Goal: Task Accomplishment & Management: Manage account settings

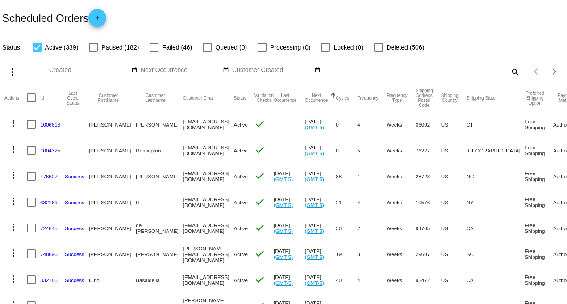
click at [510, 72] on mat-icon "search" at bounding box center [514, 72] width 11 height 14
click at [411, 72] on input "Search" at bounding box center [449, 70] width 141 height 7
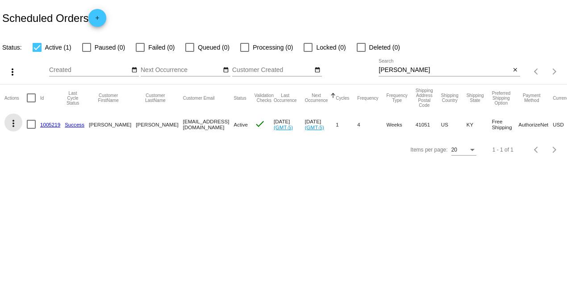
click at [14, 124] on mat-icon "more_vert" at bounding box center [13, 123] width 11 height 11
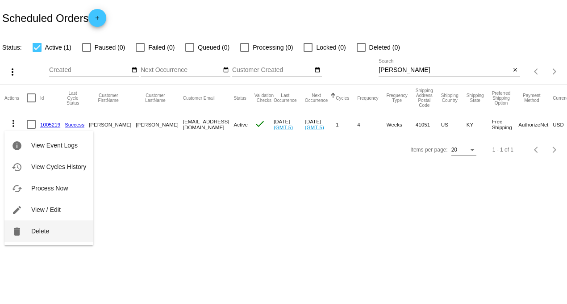
click at [36, 228] on span "Delete" at bounding box center [40, 230] width 18 height 7
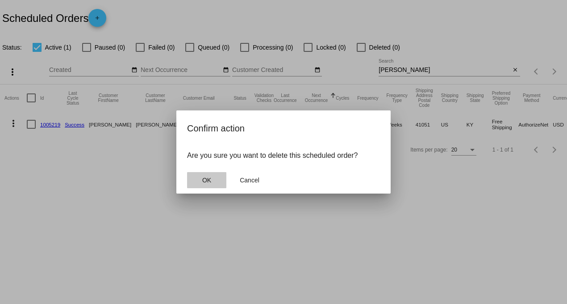
click at [207, 180] on span "OK" at bounding box center [206, 179] width 9 height 7
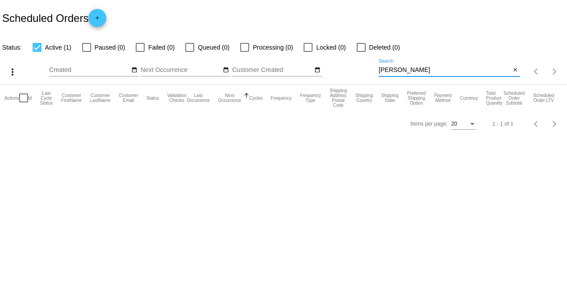
drag, startPoint x: 405, startPoint y: 71, endPoint x: 330, endPoint y: 74, distance: 74.6
click at [339, 72] on div "more_vert Aug Jan Feb Mar [DATE]" at bounding box center [283, 69] width 567 height 32
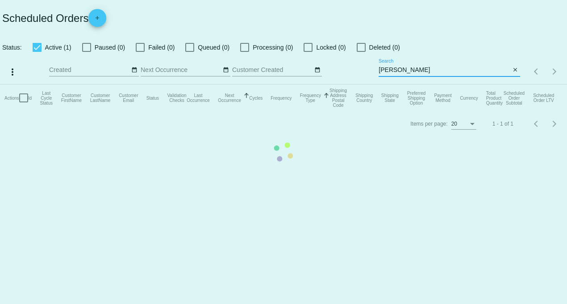
type input "[PERSON_NAME]"
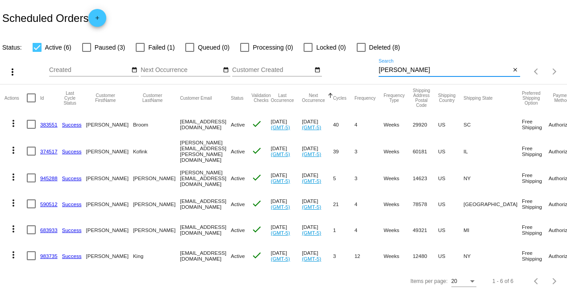
click at [47, 201] on link "590512" at bounding box center [48, 204] width 17 height 6
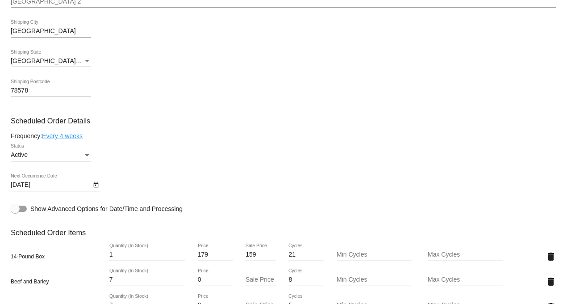
scroll to position [447, 0]
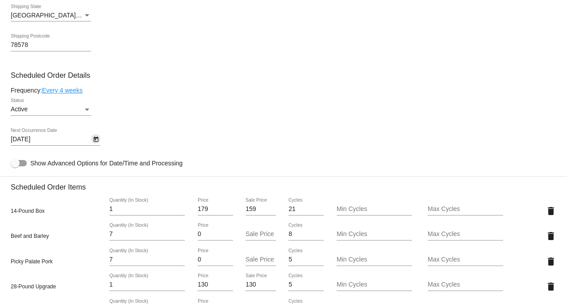
click at [96, 141] on icon "Open calendar" at bounding box center [96, 139] width 6 height 11
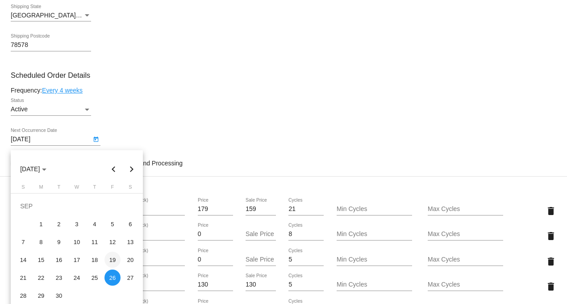
click at [117, 260] on div "19" at bounding box center [112, 259] width 16 height 16
type input "[DATE]"
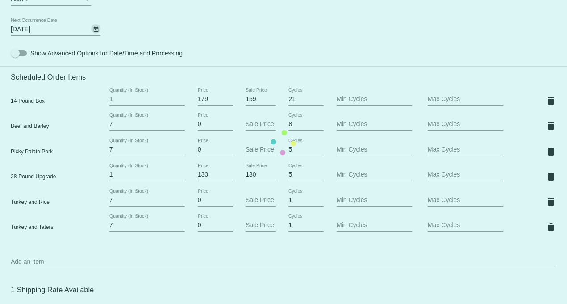
scroll to position [595, 0]
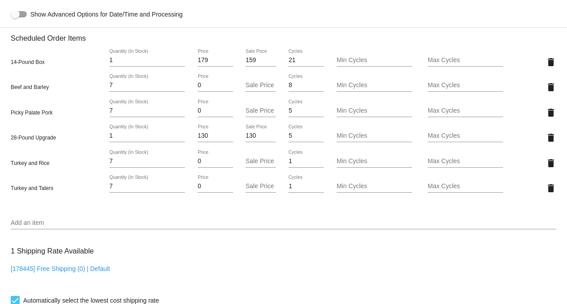
click at [33, 226] on input "Add an item" at bounding box center [284, 222] width 546 height 7
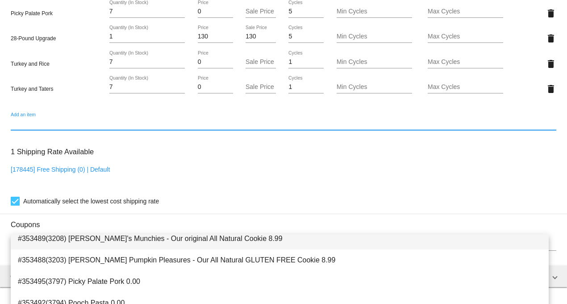
scroll to position [121, 0]
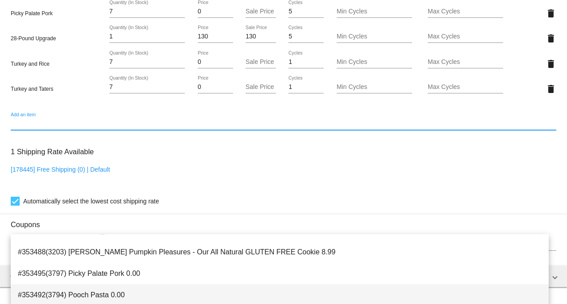
click at [108, 291] on span "#353492(3794) Pooch Pasta 0.00" at bounding box center [280, 294] width 524 height 21
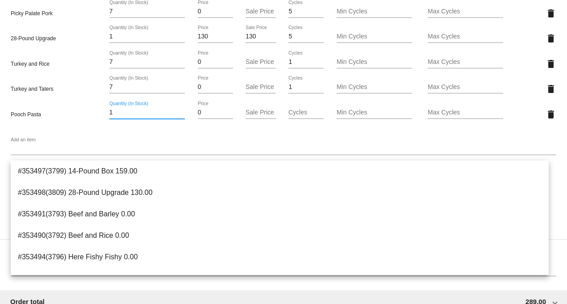
drag, startPoint x: 113, startPoint y: 118, endPoint x: 100, endPoint y: 118, distance: 13.8
click at [100, 118] on div "Pooch Pasta 1 Quantity (In Stock) 0 Price Sale Price Cycles Min Cycles Max Cycl…" at bounding box center [284, 113] width 546 height 25
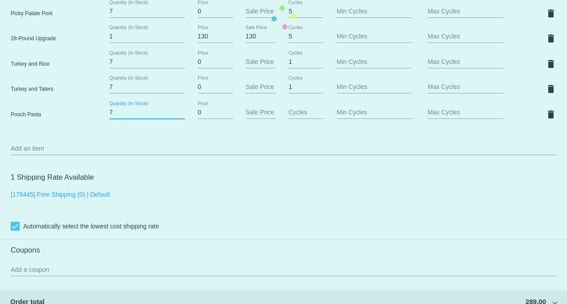
type input "7"
click at [121, 133] on mat-card "Customer 3177179: [PERSON_NAME] [EMAIL_ADDRESS][DOMAIN_NAME] Customer Shipping …" at bounding box center [283, 17] width 567 height 1044
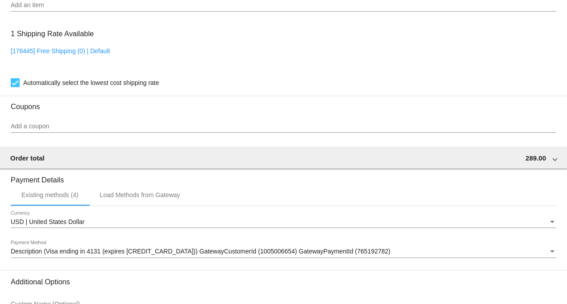
scroll to position [936, 0]
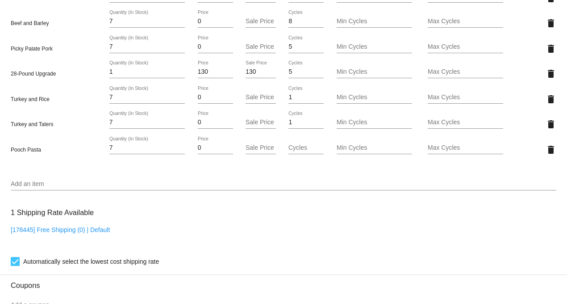
scroll to position [645, 0]
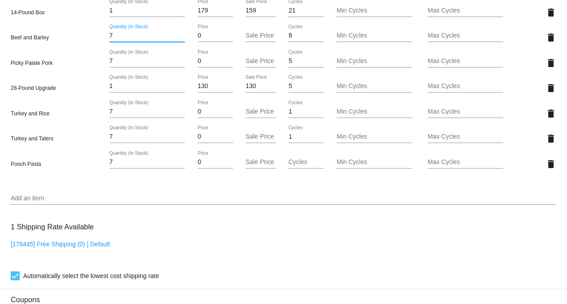
drag, startPoint x: 114, startPoint y: 40, endPoint x: 88, endPoint y: 41, distance: 26.8
click at [88, 41] on div "Beef and Barley 7 Quantity (In Stock) 0 Price Sale Price 8 Cycles Min Cycles Ma…" at bounding box center [284, 37] width 546 height 25
drag, startPoint x: 121, startPoint y: 117, endPoint x: 91, endPoint y: 117, distance: 30.8
click at [91, 117] on div "Turkey and Rice 7 Quantity (In Stock) 0 Price Sale Price 1 Cycles Min Cycles Ma…" at bounding box center [284, 112] width 546 height 25
type input "6"
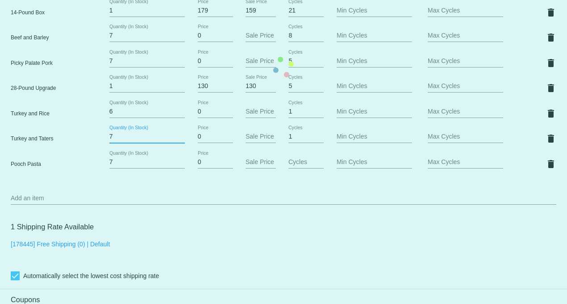
drag, startPoint x: 114, startPoint y: 141, endPoint x: 88, endPoint y: 141, distance: 25.5
click at [88, 141] on mat-card "Customer 3177179: [PERSON_NAME] [EMAIL_ADDRESS][DOMAIN_NAME] Customer Shipping …" at bounding box center [283, 67] width 567 height 1044
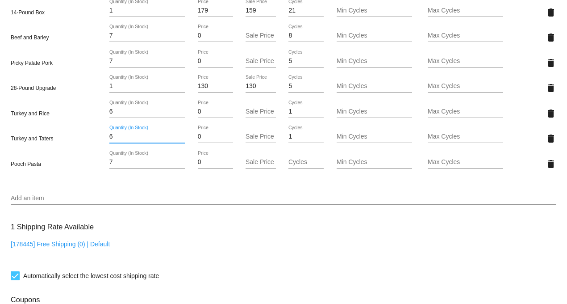
type input "6"
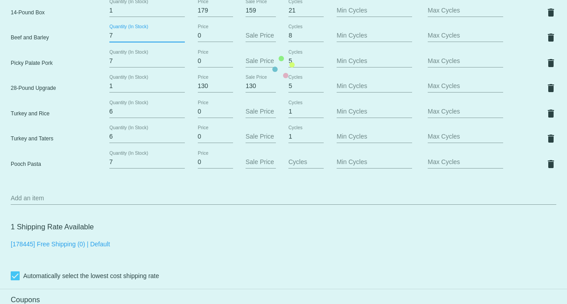
drag, startPoint x: 115, startPoint y: 41, endPoint x: 103, endPoint y: 43, distance: 12.6
click at [103, 43] on mat-card "Customer 3177179: [PERSON_NAME] [EMAIL_ADDRESS][DOMAIN_NAME] Customer Shipping …" at bounding box center [283, 67] width 567 height 1044
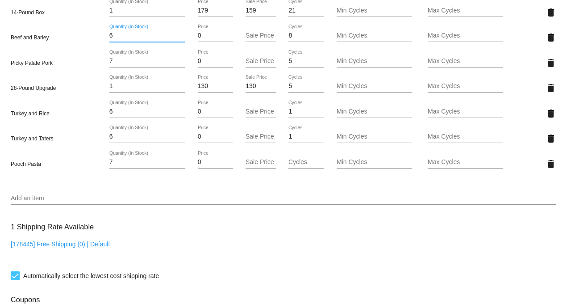
type input "6"
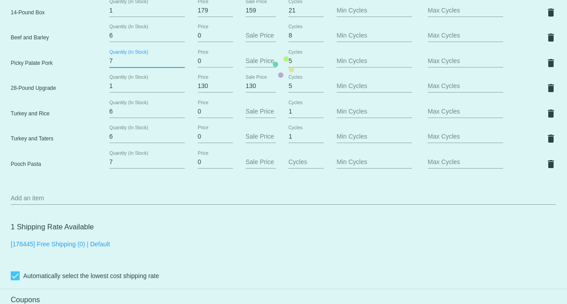
drag, startPoint x: 124, startPoint y: 65, endPoint x: 90, endPoint y: 63, distance: 34.0
click at [90, 63] on mat-card "Customer 3177179: [PERSON_NAME] [EMAIL_ADDRESS][DOMAIN_NAME] Customer Shipping …" at bounding box center [283, 67] width 567 height 1044
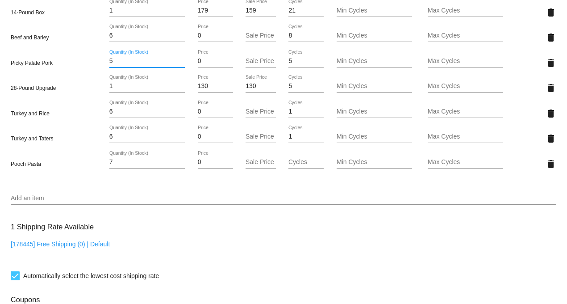
type input "5"
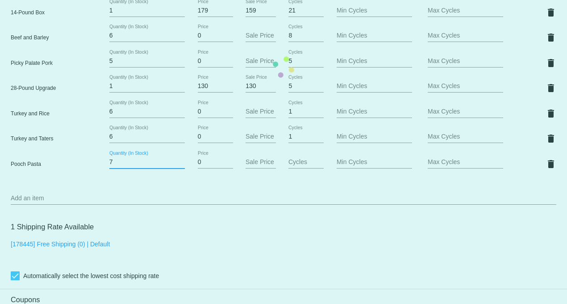
drag, startPoint x: 116, startPoint y: 170, endPoint x: 88, endPoint y: 163, distance: 28.6
click at [89, 163] on mat-card "Customer 3177179: [PERSON_NAME] [EMAIL_ADDRESS][DOMAIN_NAME] Customer Shipping …" at bounding box center [283, 67] width 567 height 1044
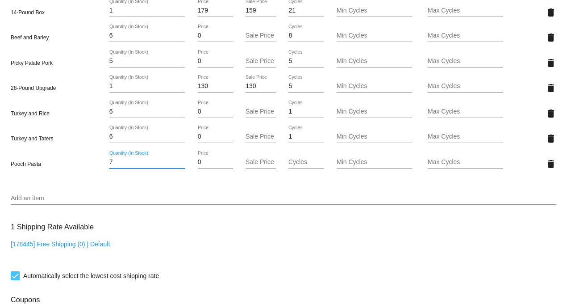
type input "5"
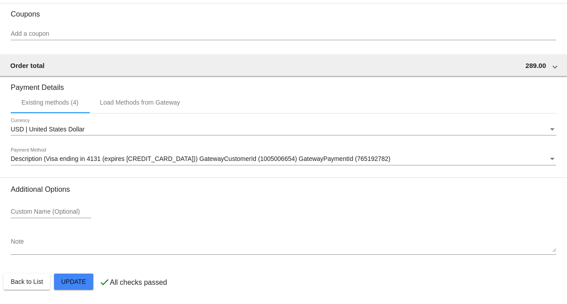
scroll to position [936, 0]
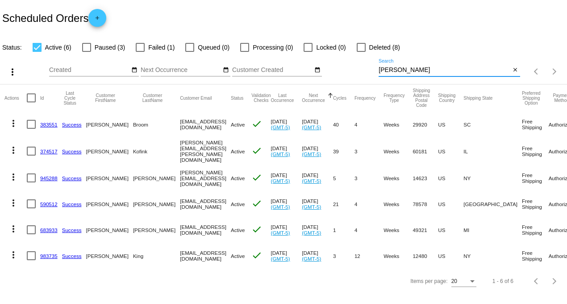
drag, startPoint x: 400, startPoint y: 71, endPoint x: 336, endPoint y: 61, distance: 64.6
click at [336, 61] on div "more_vert Aug Jan Feb Mar [DATE]" at bounding box center [283, 69] width 567 height 32
type input "[PERSON_NAME]"
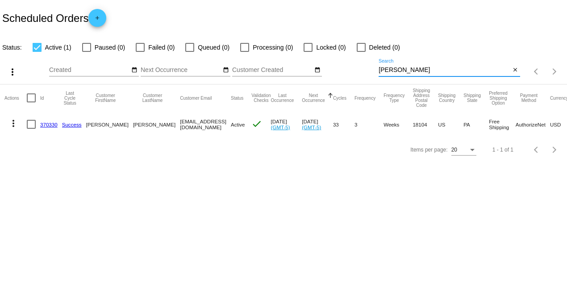
click at [43, 125] on link "370330" at bounding box center [48, 124] width 17 height 6
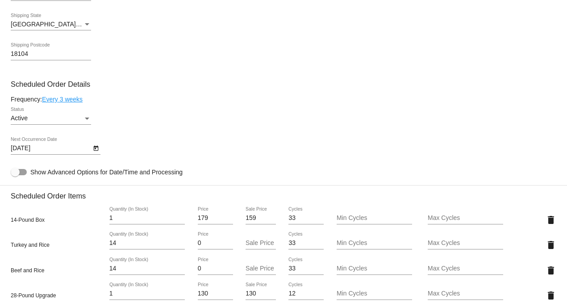
scroll to position [447, 0]
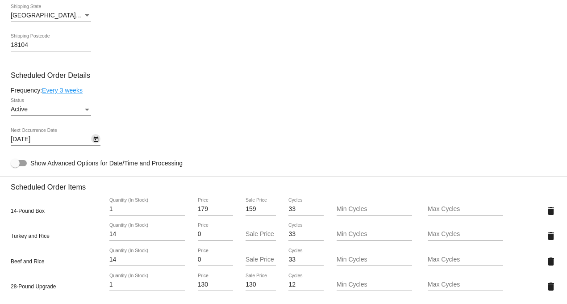
click at [100, 143] on button "Open calendar" at bounding box center [95, 138] width 9 height 9
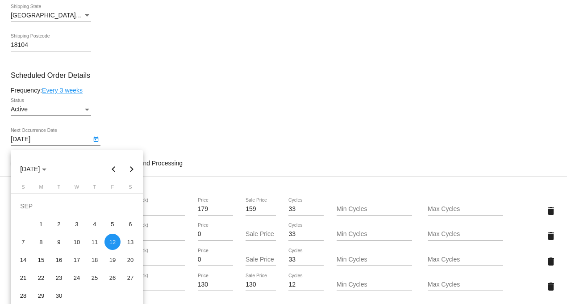
drag, startPoint x: 113, startPoint y: 259, endPoint x: 119, endPoint y: 260, distance: 5.8
click at [113, 258] on div "19" at bounding box center [112, 259] width 16 height 16
type input "[DATE]"
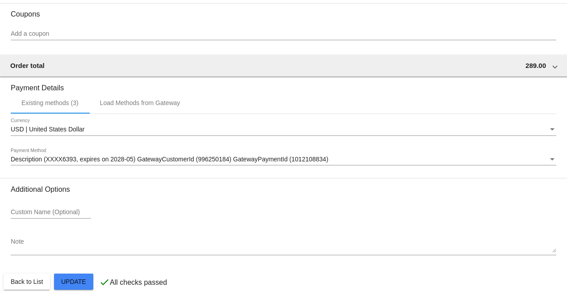
scroll to position [861, 0]
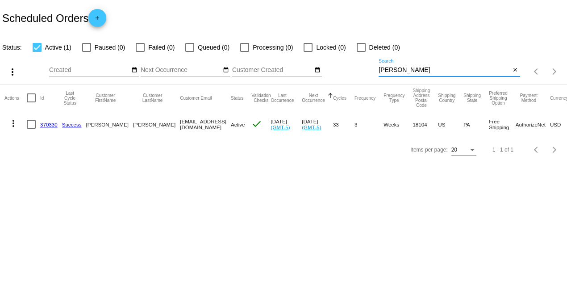
drag, startPoint x: 407, startPoint y: 71, endPoint x: 311, endPoint y: 70, distance: 96.0
click at [314, 70] on div "more_vert Aug Jan Feb Mar [DATE]" at bounding box center [283, 69] width 567 height 32
type input "[PERSON_NAME]"
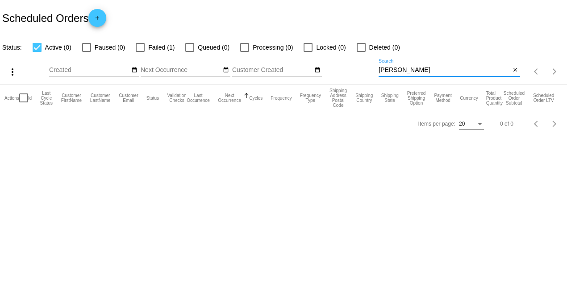
click at [140, 47] on div at bounding box center [140, 47] width 9 height 9
click at [140, 52] on input "Failed (1)" at bounding box center [140, 52] width 0 height 0
checkbox input "true"
